Goal: Contribute content: Add original content to the website for others to see

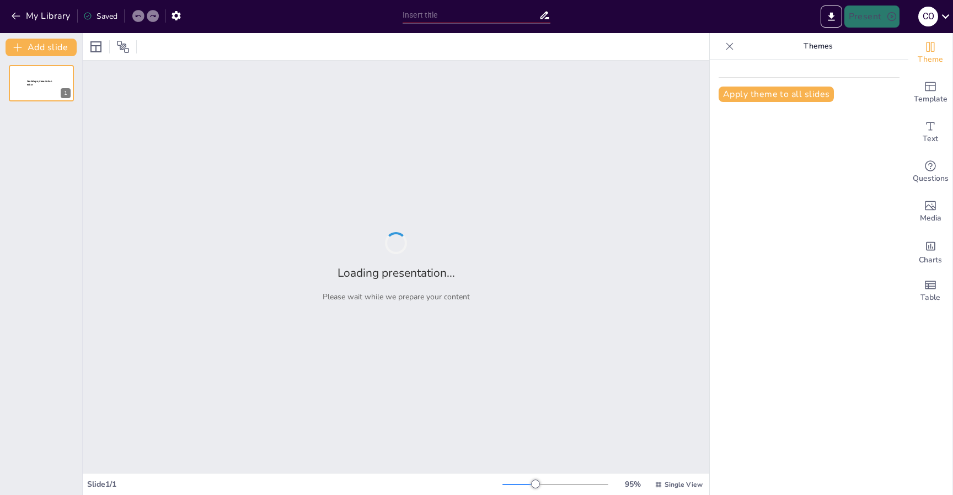
type input "Implicaciones Normativas del Decreto Supremo N° 44/2024: Unificación y Actualiz…"
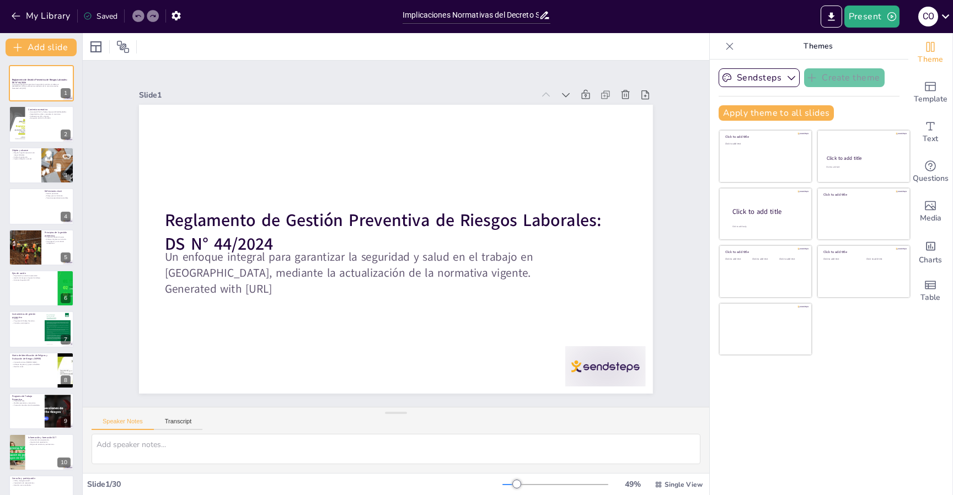
checkbox input "true"
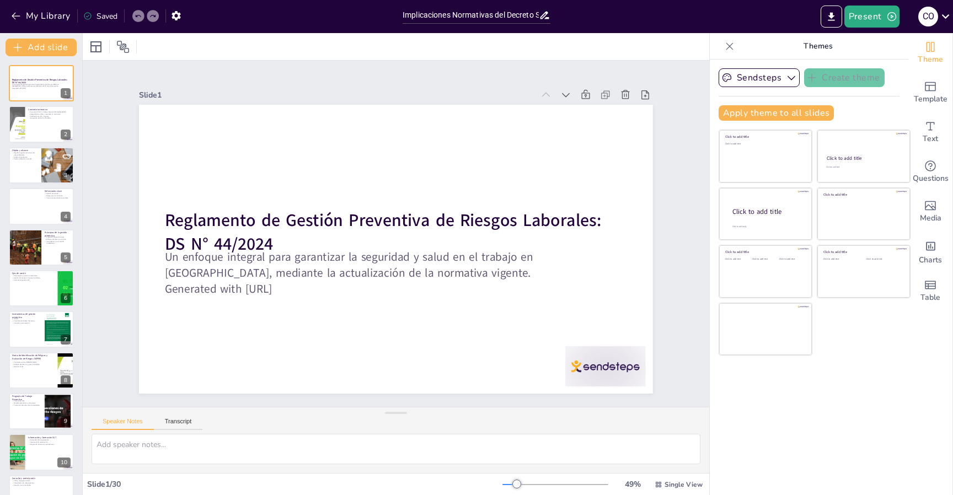
checkbox input "true"
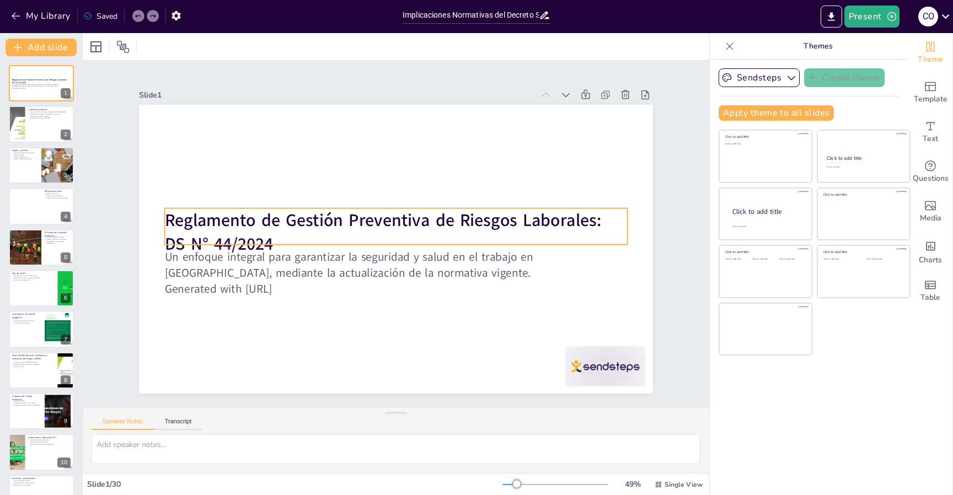
checkbox input "true"
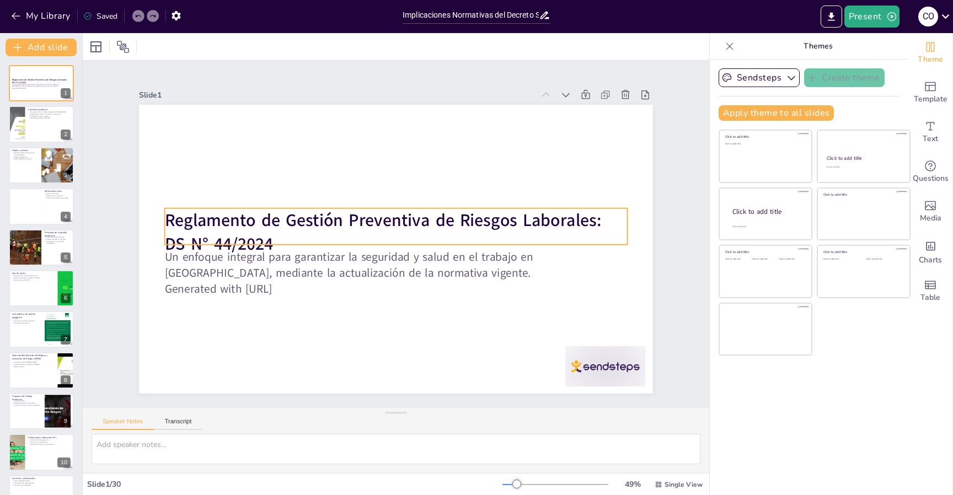
checkbox input "true"
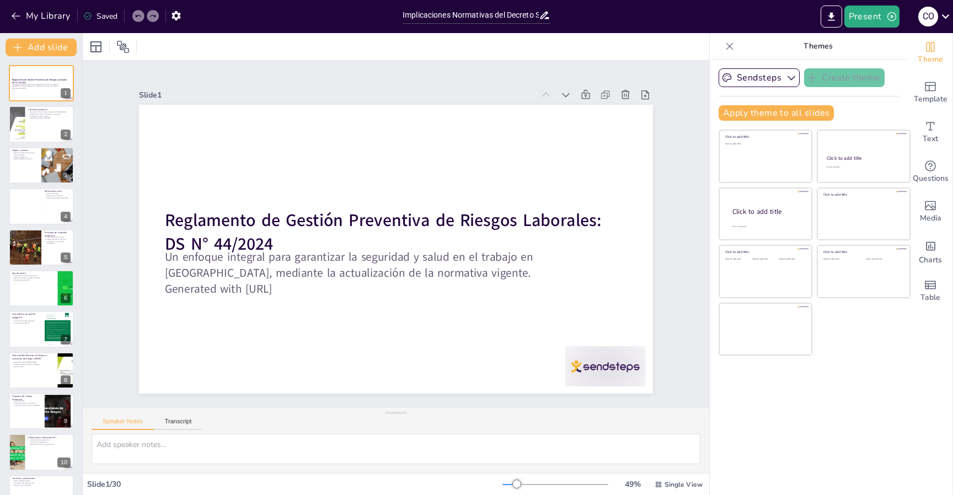
checkbox input "true"
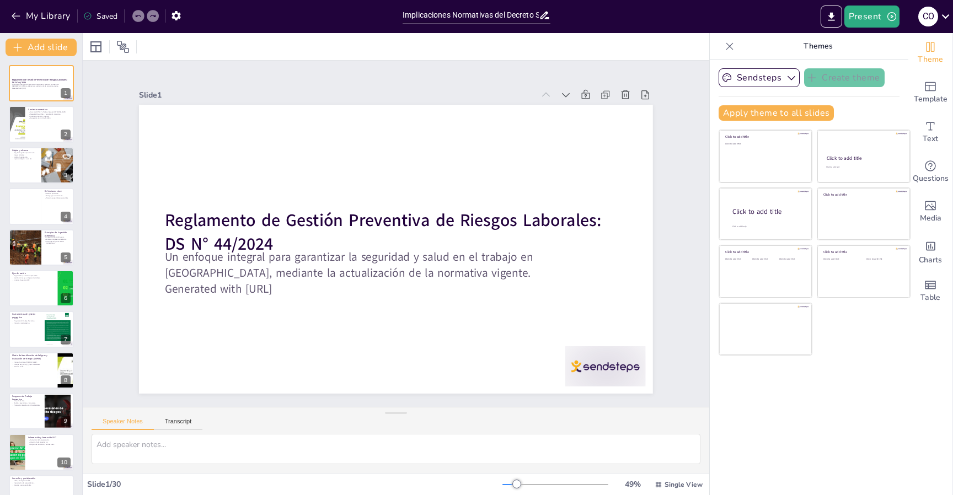
checkbox input "true"
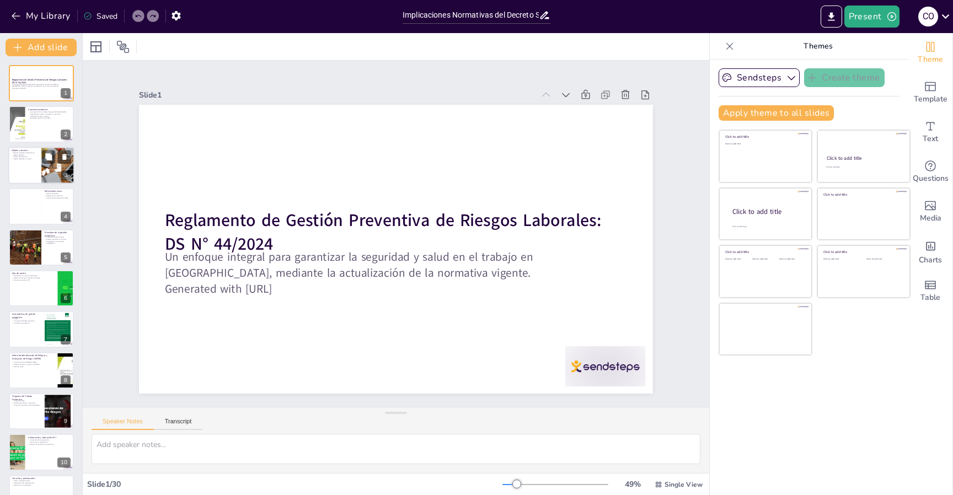
checkbox input "true"
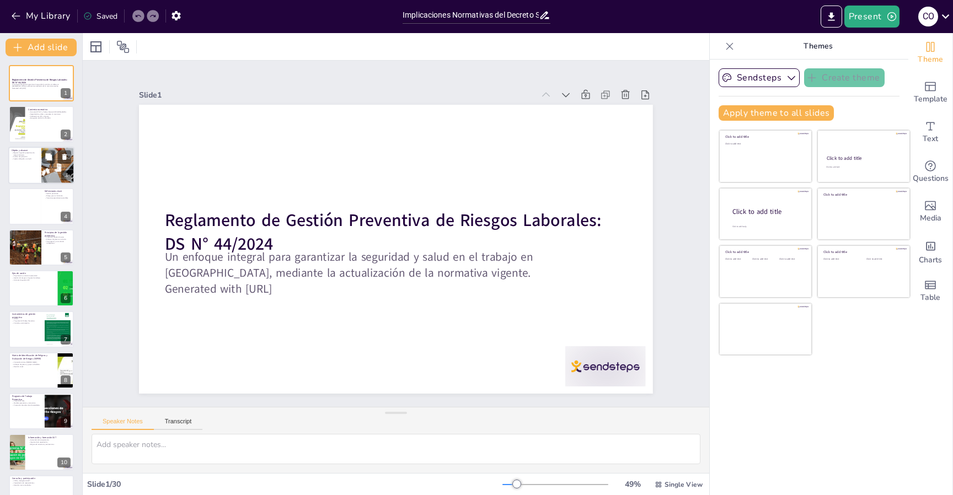
checkbox input "true"
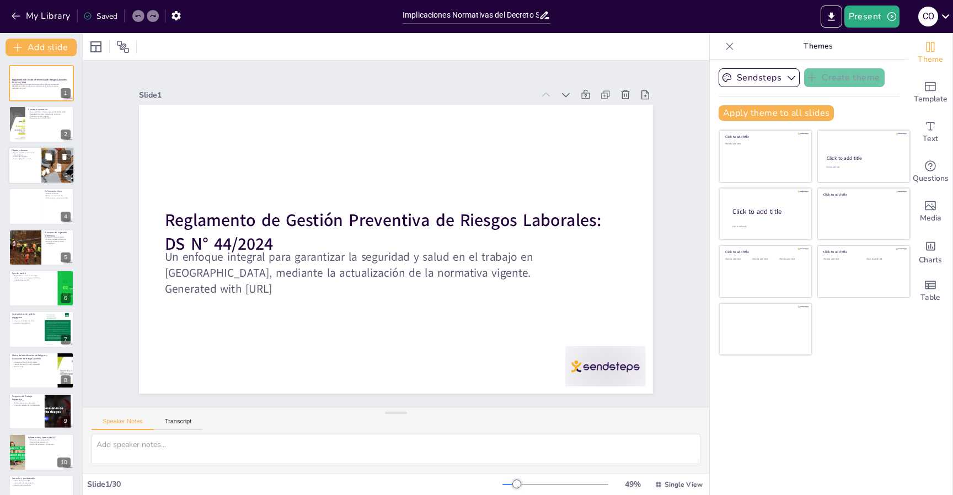
click at [34, 166] on div at bounding box center [41, 166] width 66 height 38
checkbox input "true"
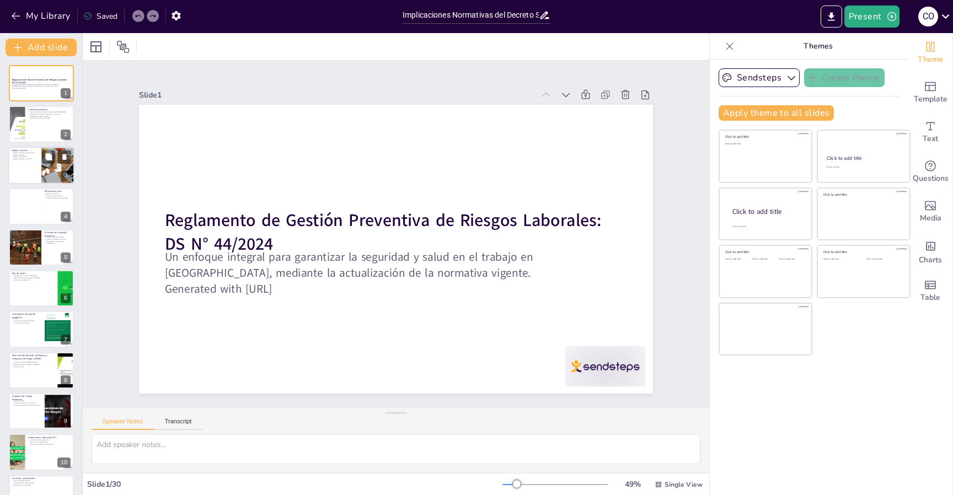
checkbox input "true"
type textarea "La regulación de la gestión preventiva de riesgos laborales es un aspecto funda…"
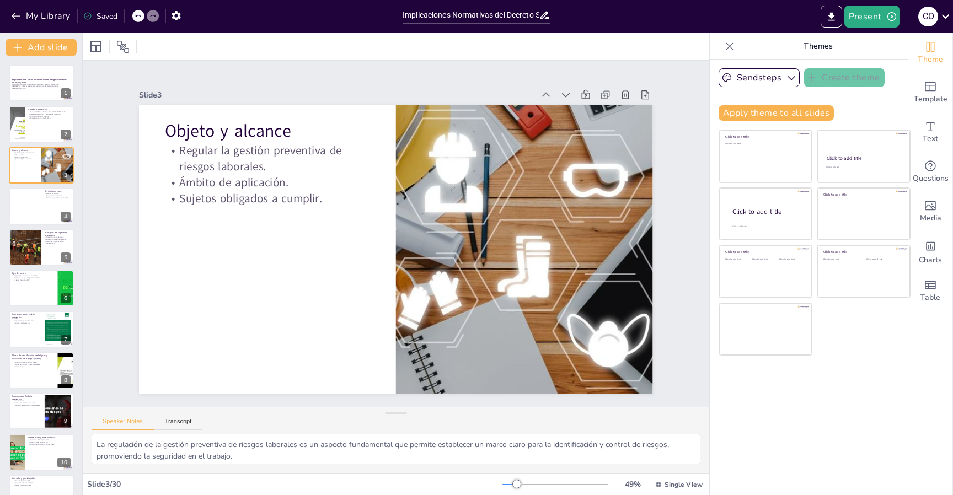
checkbox input "true"
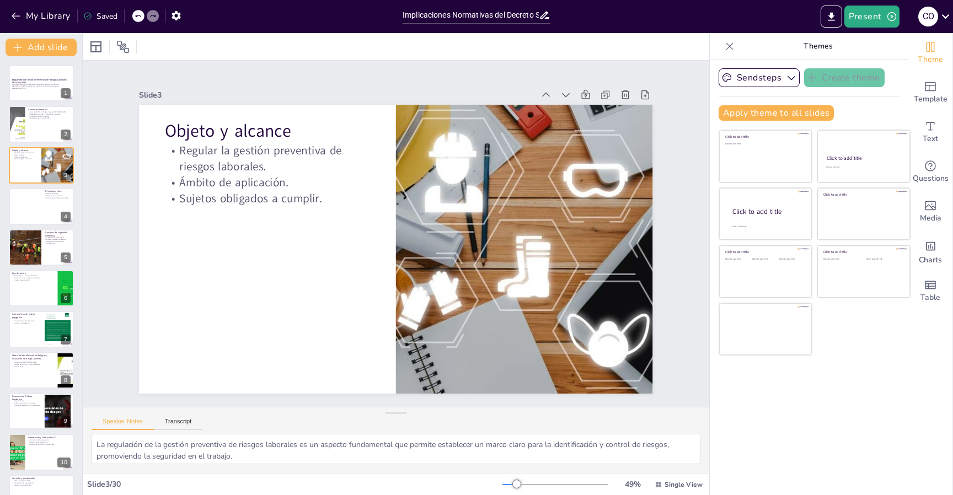
checkbox input "true"
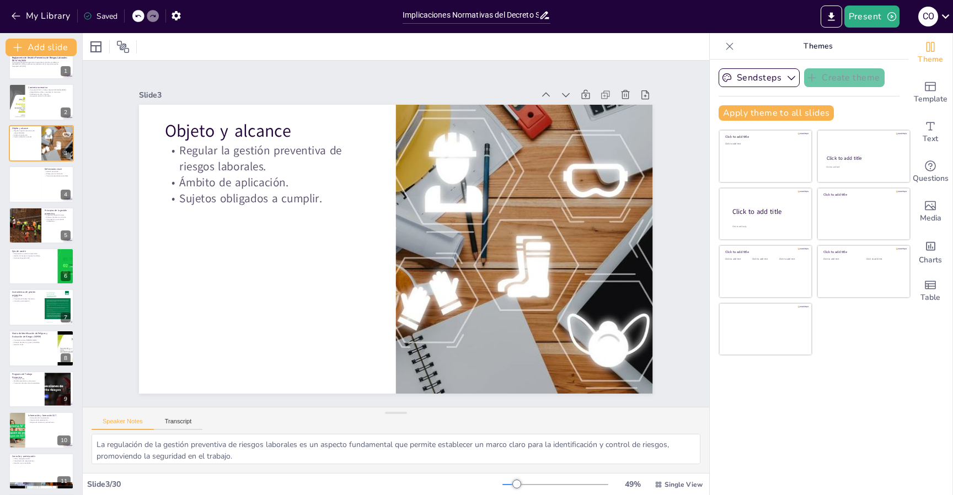
checkbox input "true"
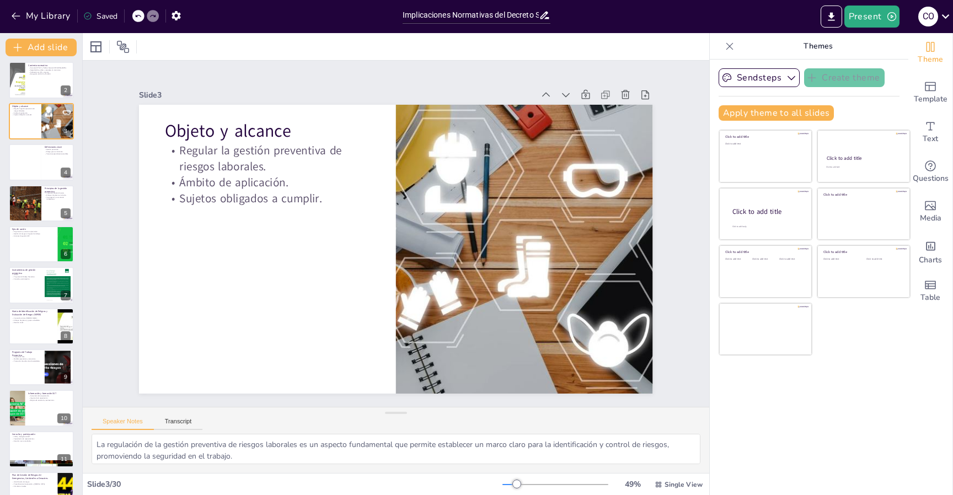
checkbox input "true"
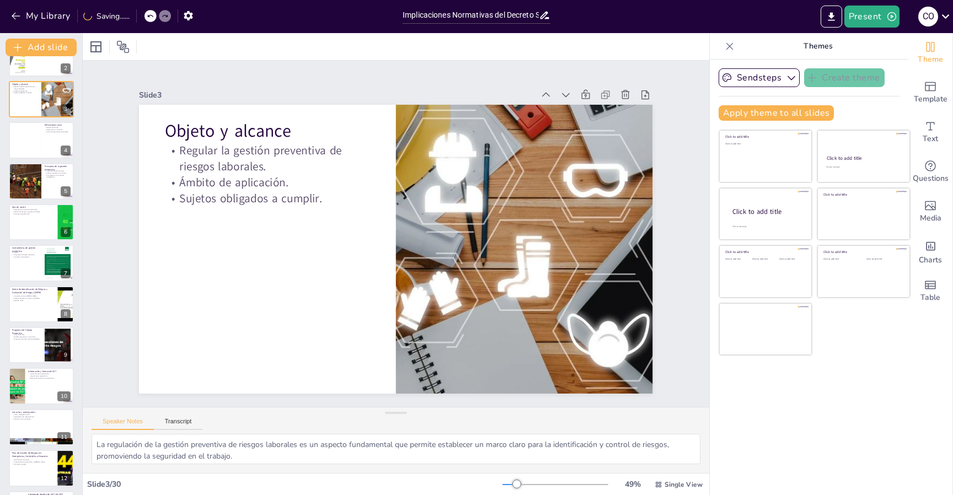
checkbox input "true"
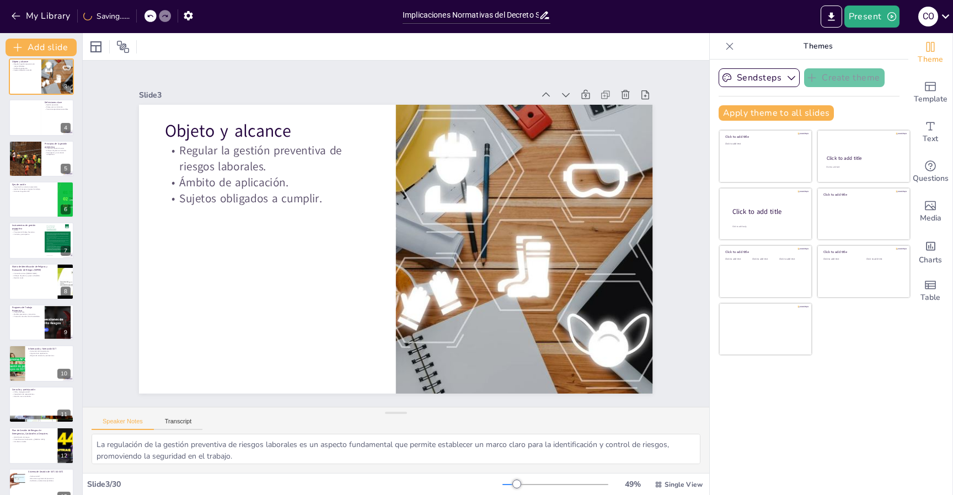
checkbox input "true"
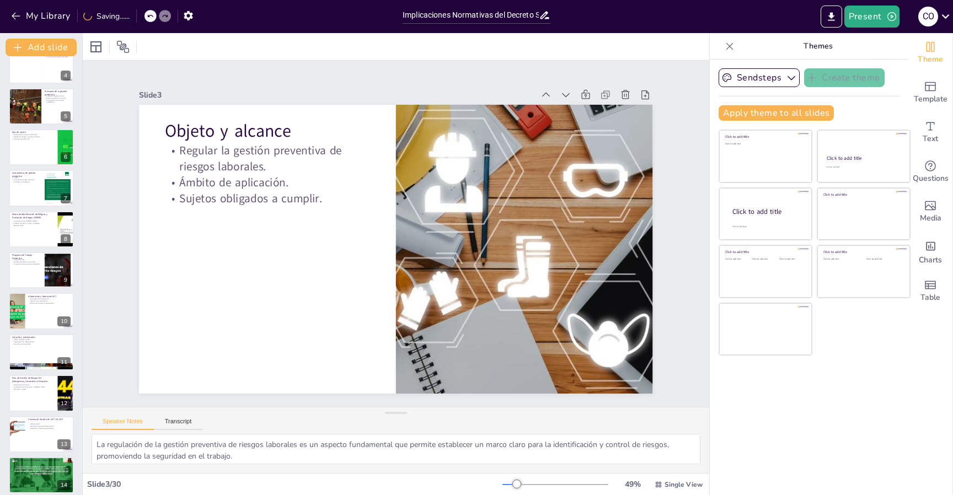
checkbox input "true"
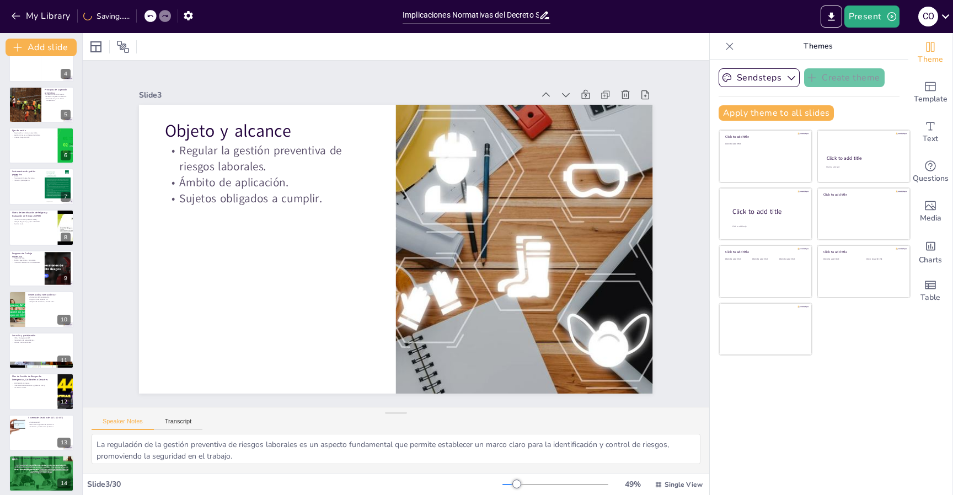
scroll to position [154, 0]
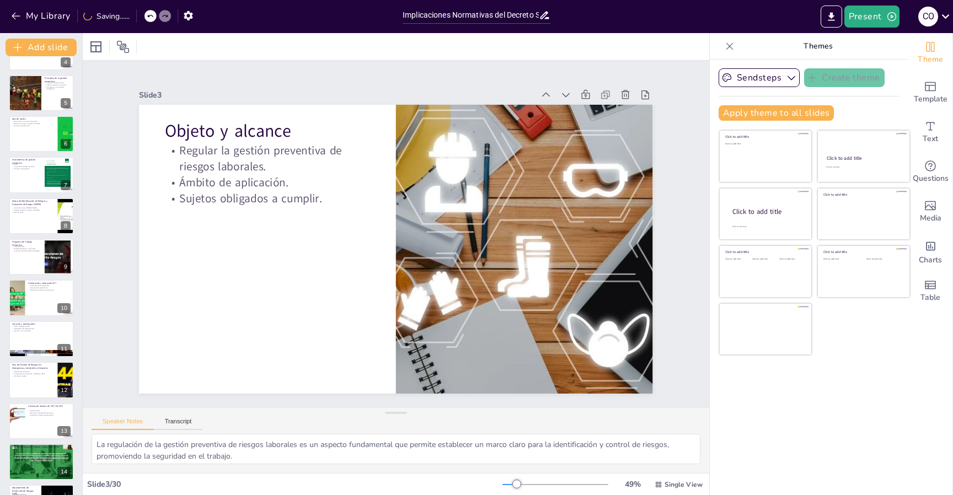
checkbox input "true"
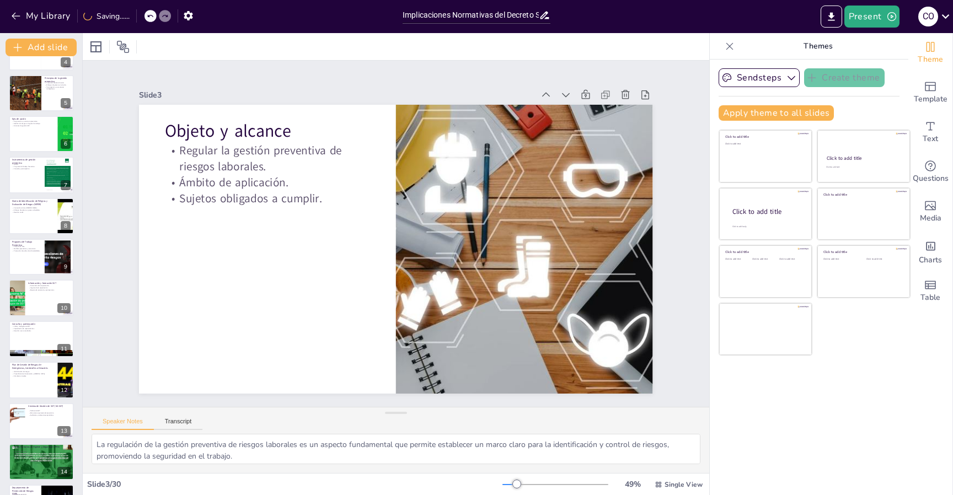
checkbox input "true"
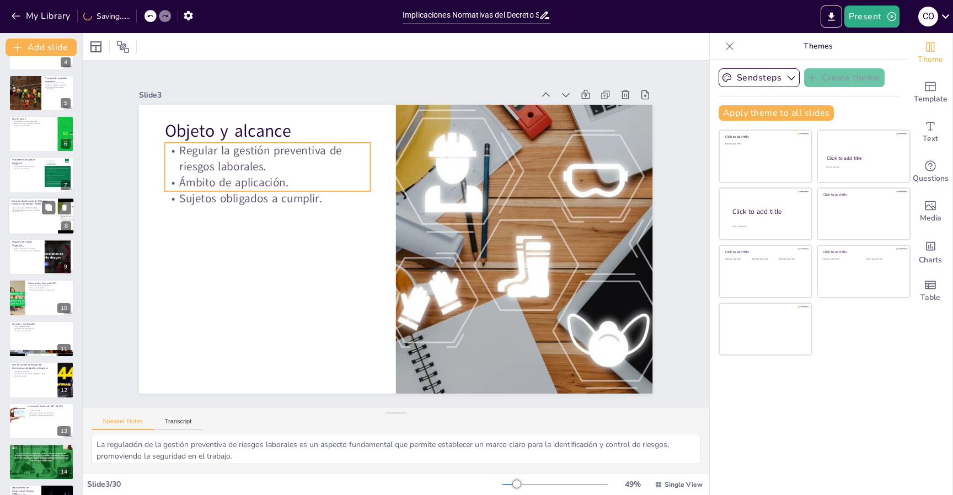
checkbox input "true"
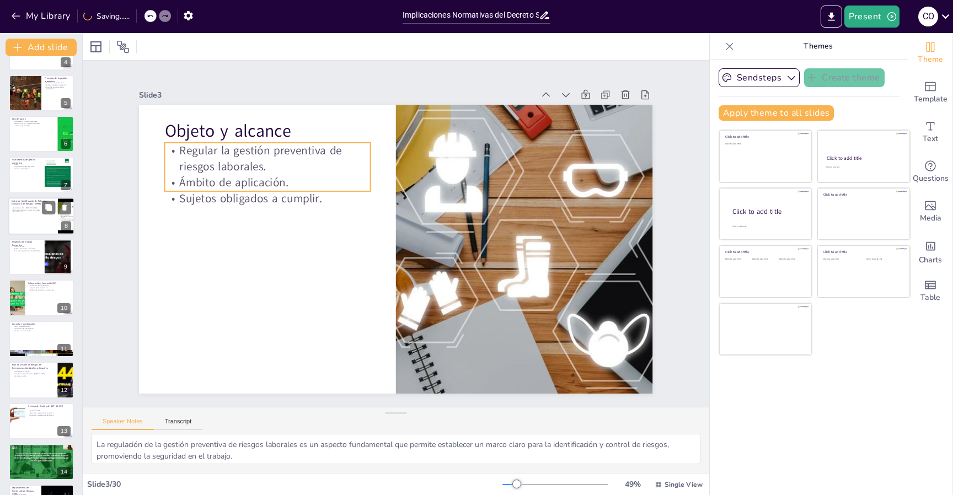
checkbox input "true"
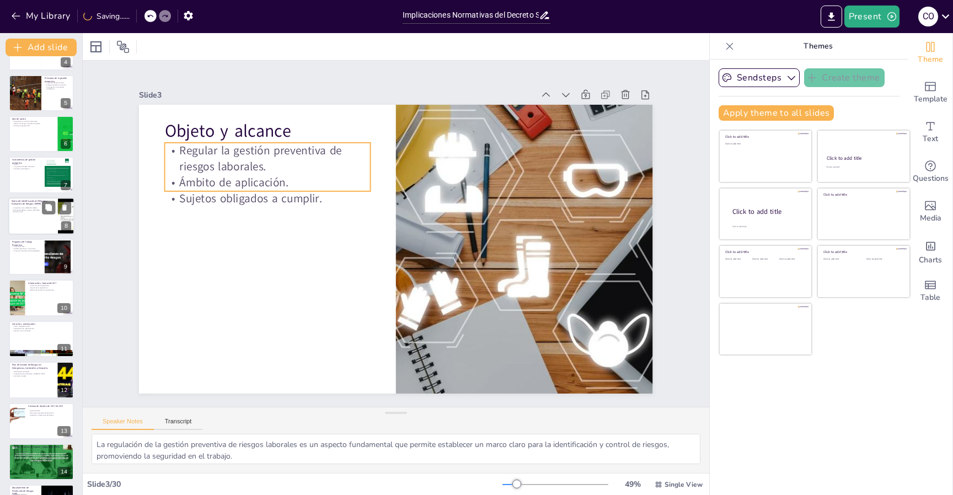
checkbox input "true"
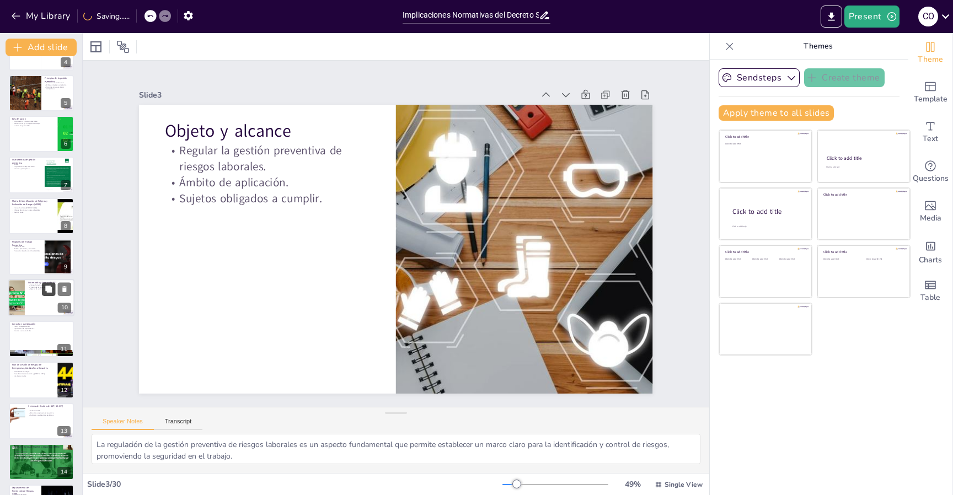
checkbox input "true"
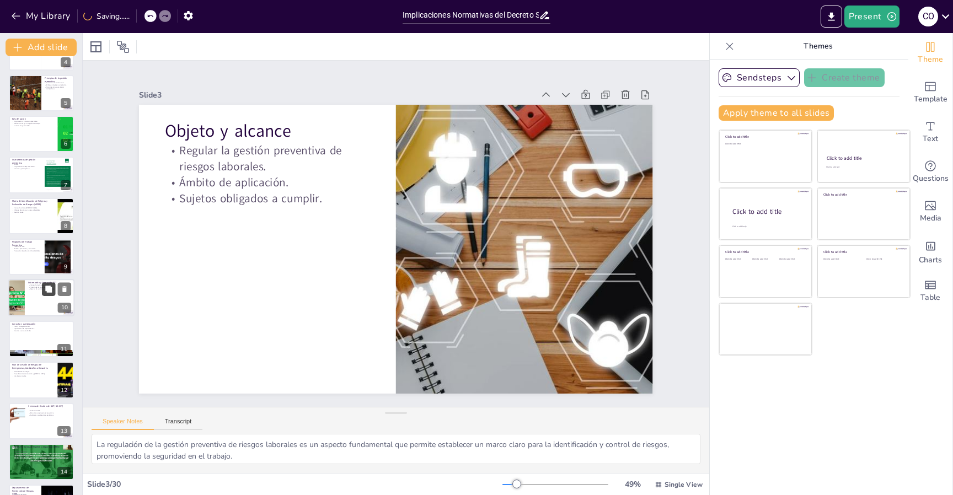
checkbox input "true"
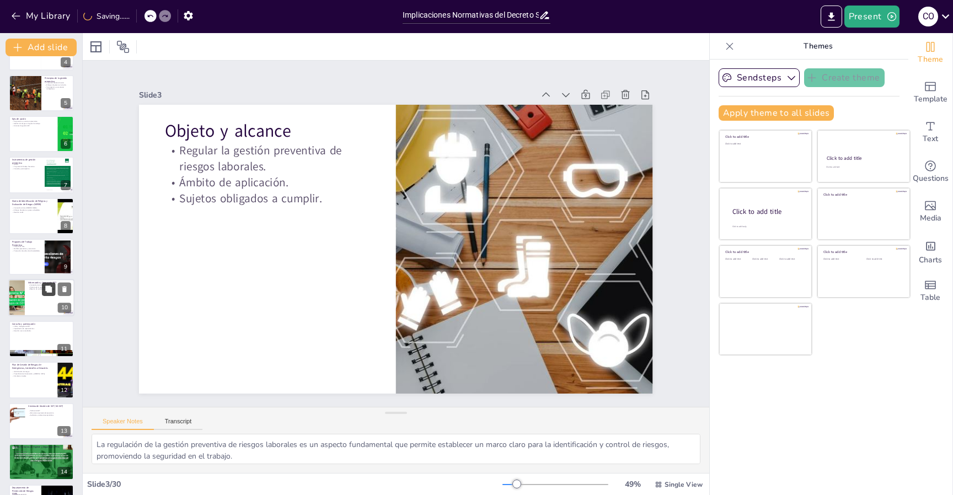
checkbox input "true"
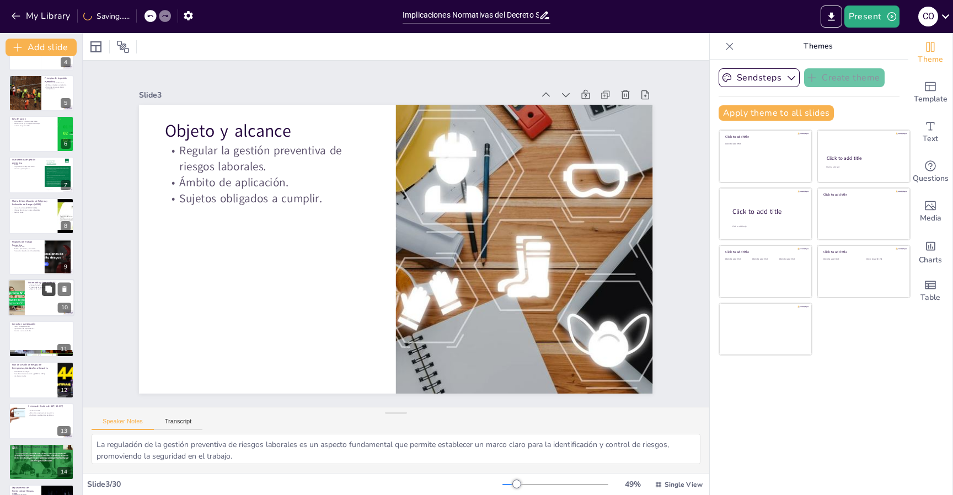
checkbox input "true"
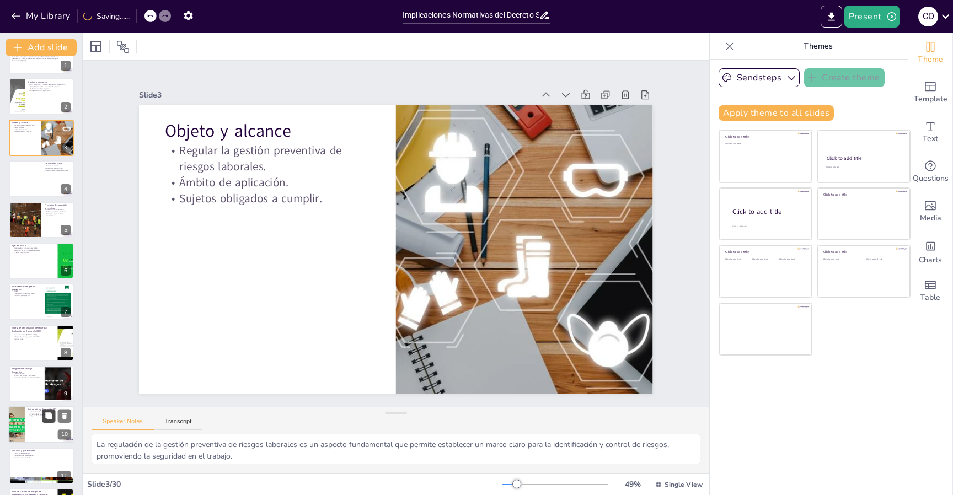
scroll to position [0, 0]
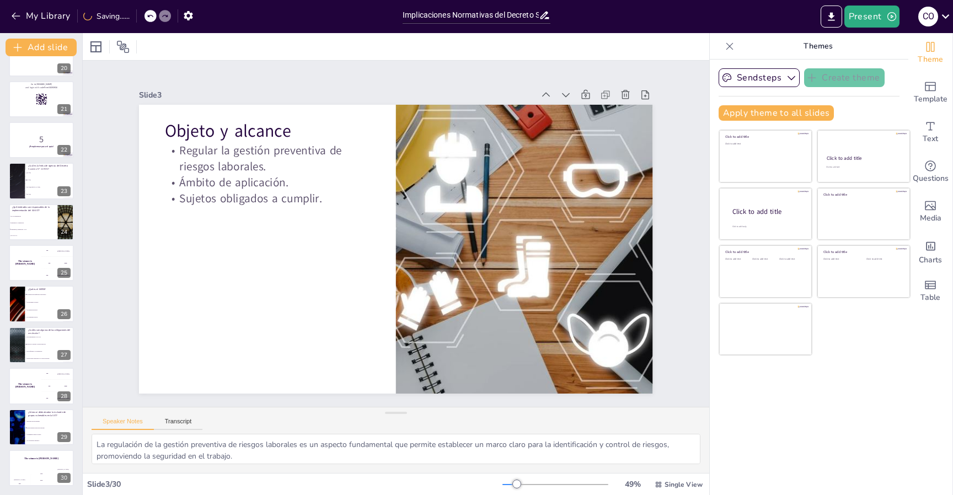
checkbox input "true"
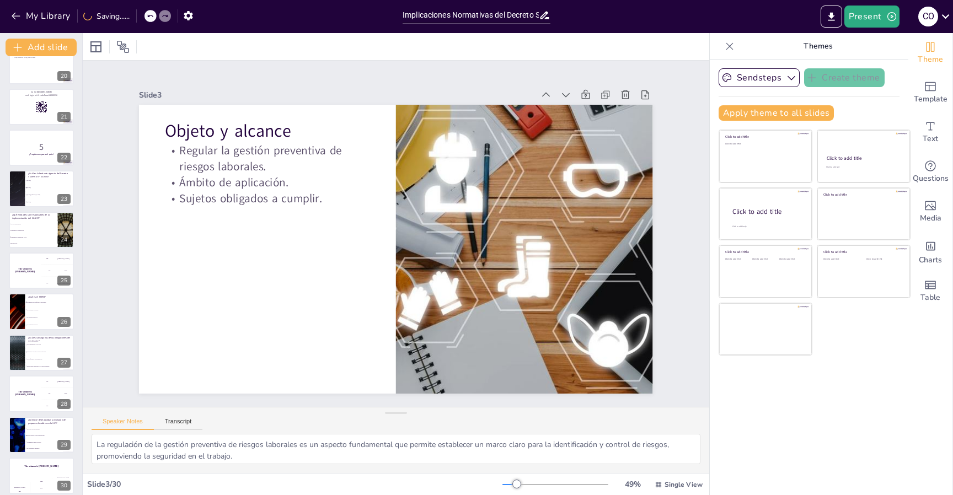
checkbox input "true"
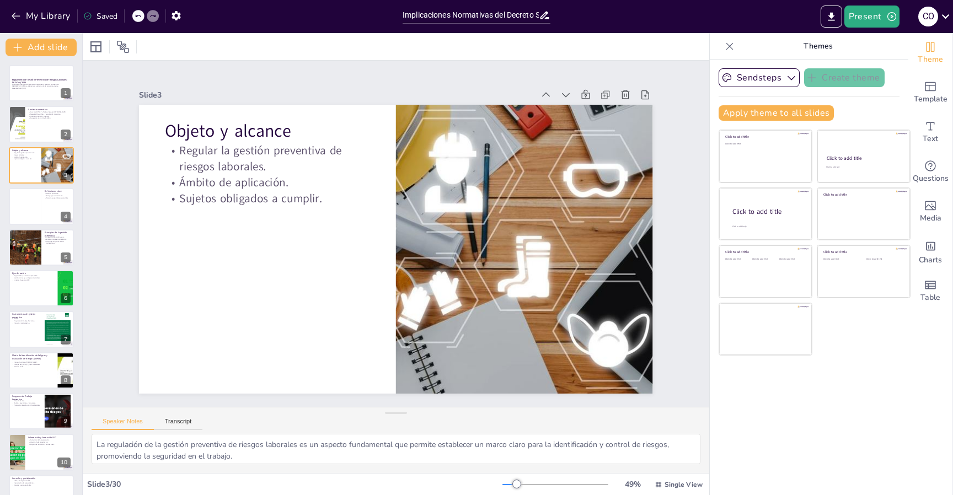
checkbox input "true"
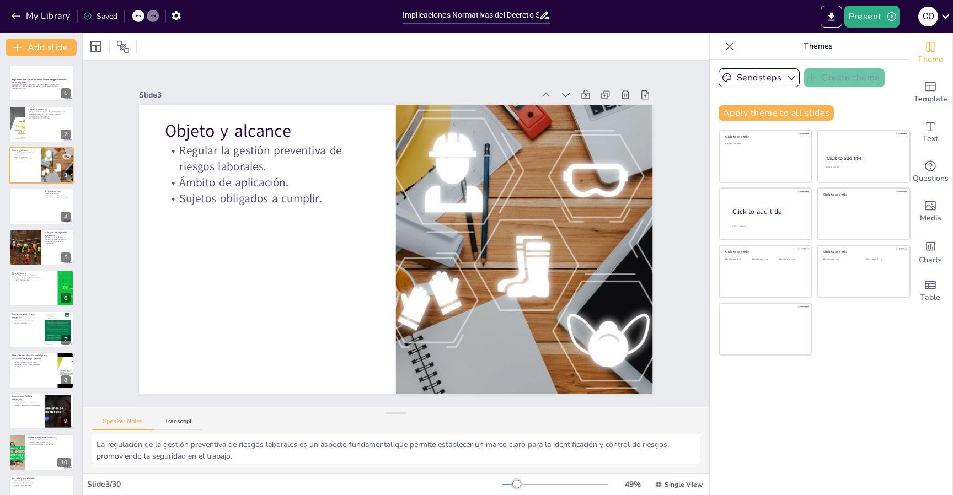
checkbox input "true"
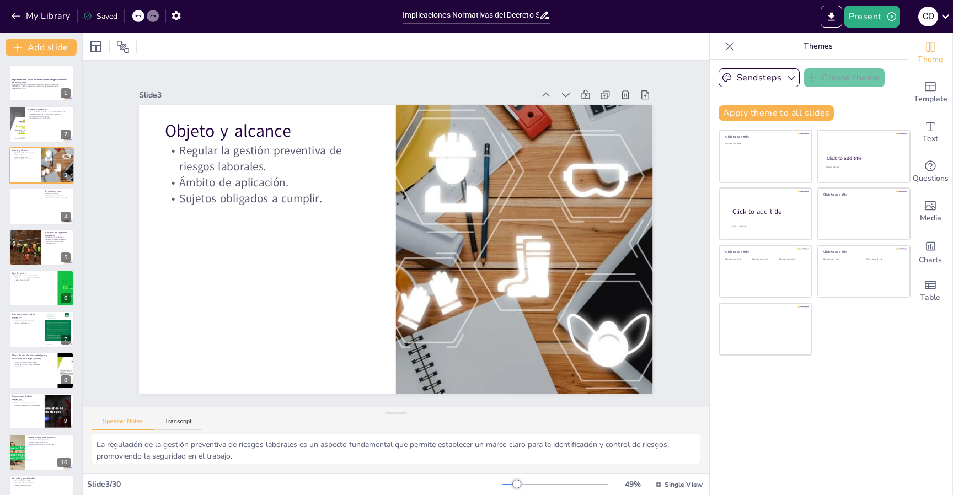
checkbox input "true"
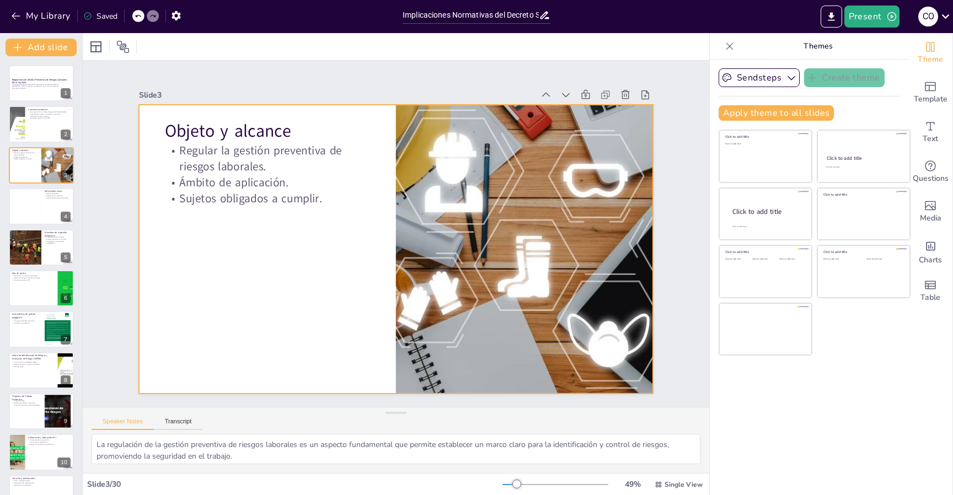
checkbox input "true"
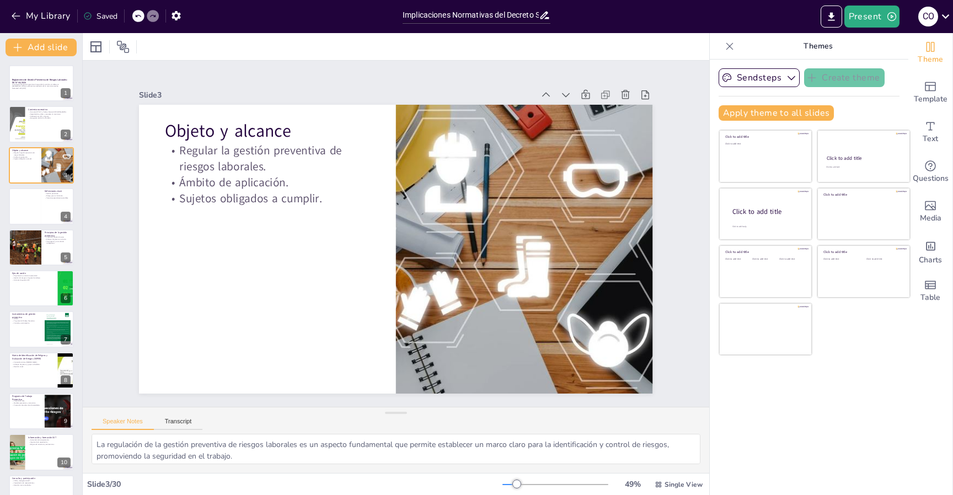
checkbox input "true"
